Goal: Complete application form

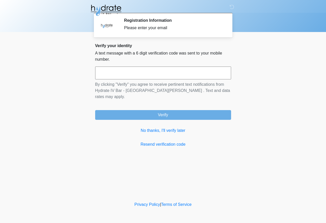
click at [210, 74] on input "text" at bounding box center [163, 73] width 136 height 13
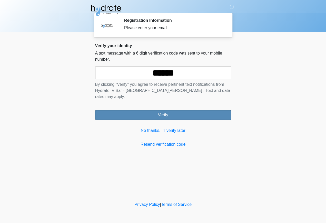
type input "******"
click at [211, 112] on button "Verify" at bounding box center [163, 115] width 136 height 10
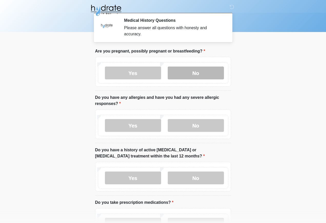
click at [216, 68] on label "No" at bounding box center [196, 73] width 56 height 13
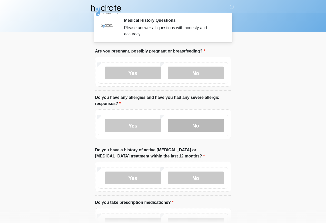
click at [210, 129] on label "No" at bounding box center [196, 125] width 56 height 13
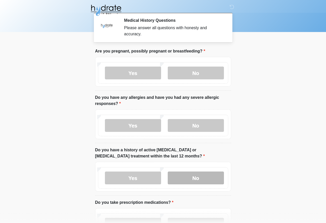
click at [211, 180] on label "No" at bounding box center [196, 178] width 56 height 13
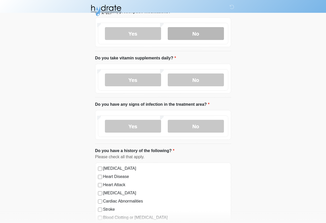
click at [213, 31] on label "No" at bounding box center [196, 33] width 56 height 13
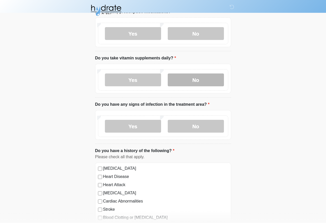
click at [207, 78] on label "No" at bounding box center [196, 80] width 56 height 13
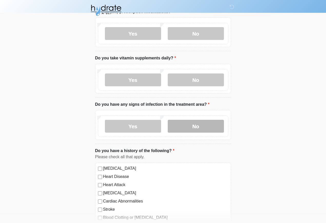
click at [210, 123] on label "No" at bounding box center [196, 126] width 56 height 13
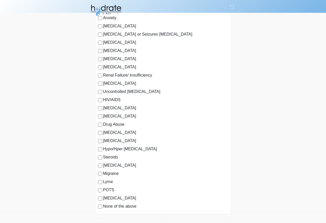
scroll to position [435, 0]
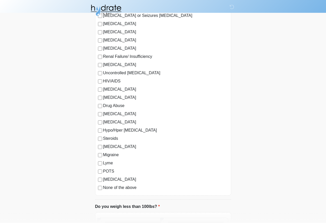
click at [127, 185] on label "None of the above" at bounding box center [165, 188] width 125 height 6
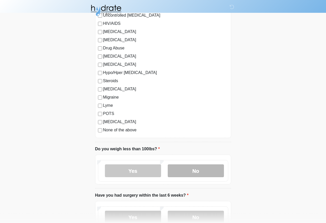
click at [211, 171] on label "No" at bounding box center [196, 171] width 56 height 13
click at [208, 214] on label "No" at bounding box center [196, 217] width 56 height 13
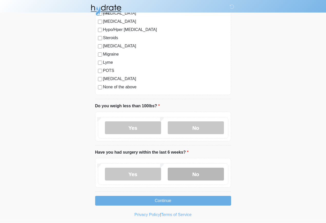
scroll to position [535, 0]
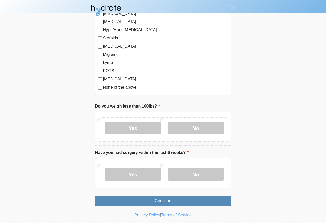
click at [211, 196] on button "Continue" at bounding box center [163, 201] width 136 height 10
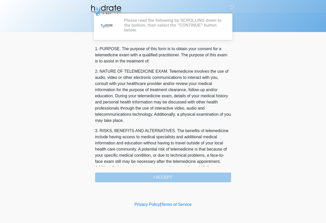
scroll to position [0, 0]
click at [195, 174] on div "1. PURPOSE. The purpose of this form is to obtain your consent for a telemedici…" at bounding box center [163, 114] width 136 height 137
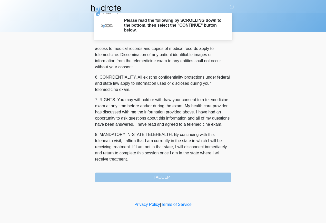
scroll to position [183, 0]
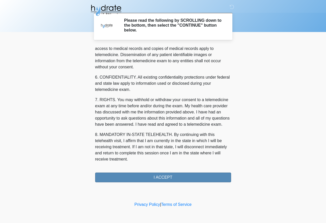
click at [205, 177] on button "I ACCEPT" at bounding box center [163, 178] width 136 height 10
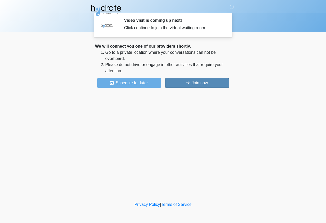
click at [212, 82] on button "Join now" at bounding box center [197, 83] width 64 height 10
